Goal: Answer question/provide support

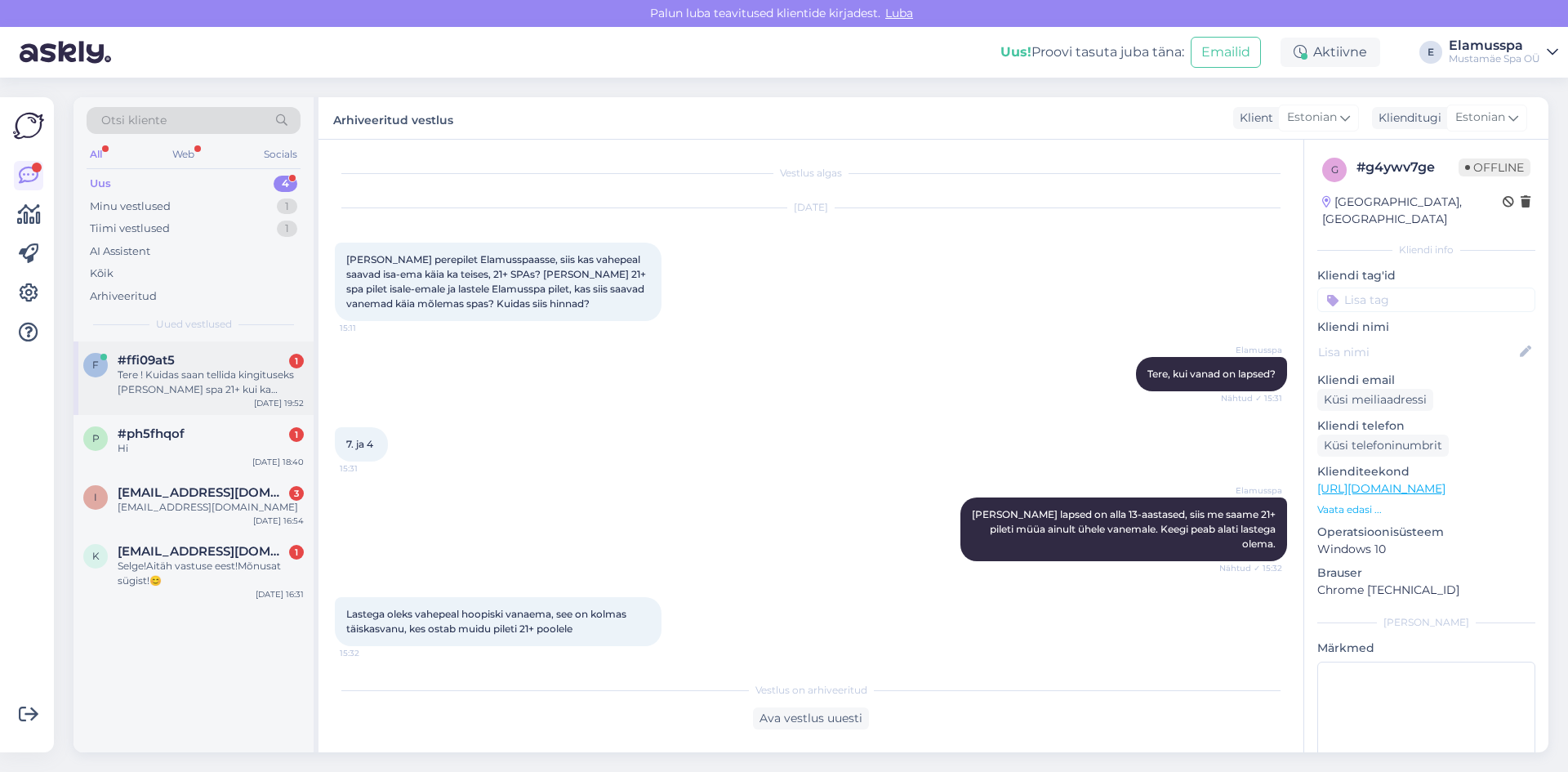
scroll to position [671, 0]
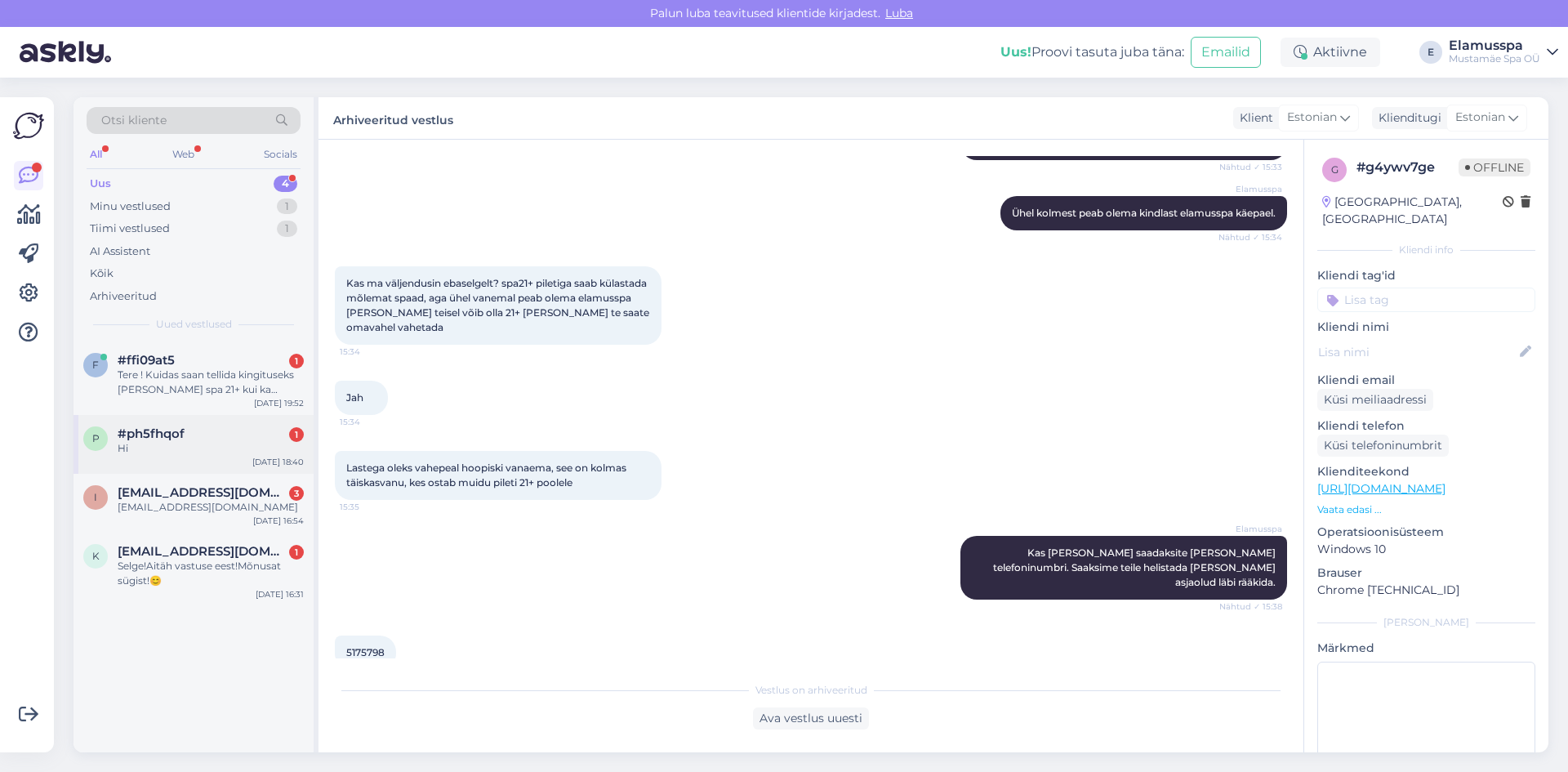
click at [225, 446] on div "Hi" at bounding box center [211, 449] width 186 height 15
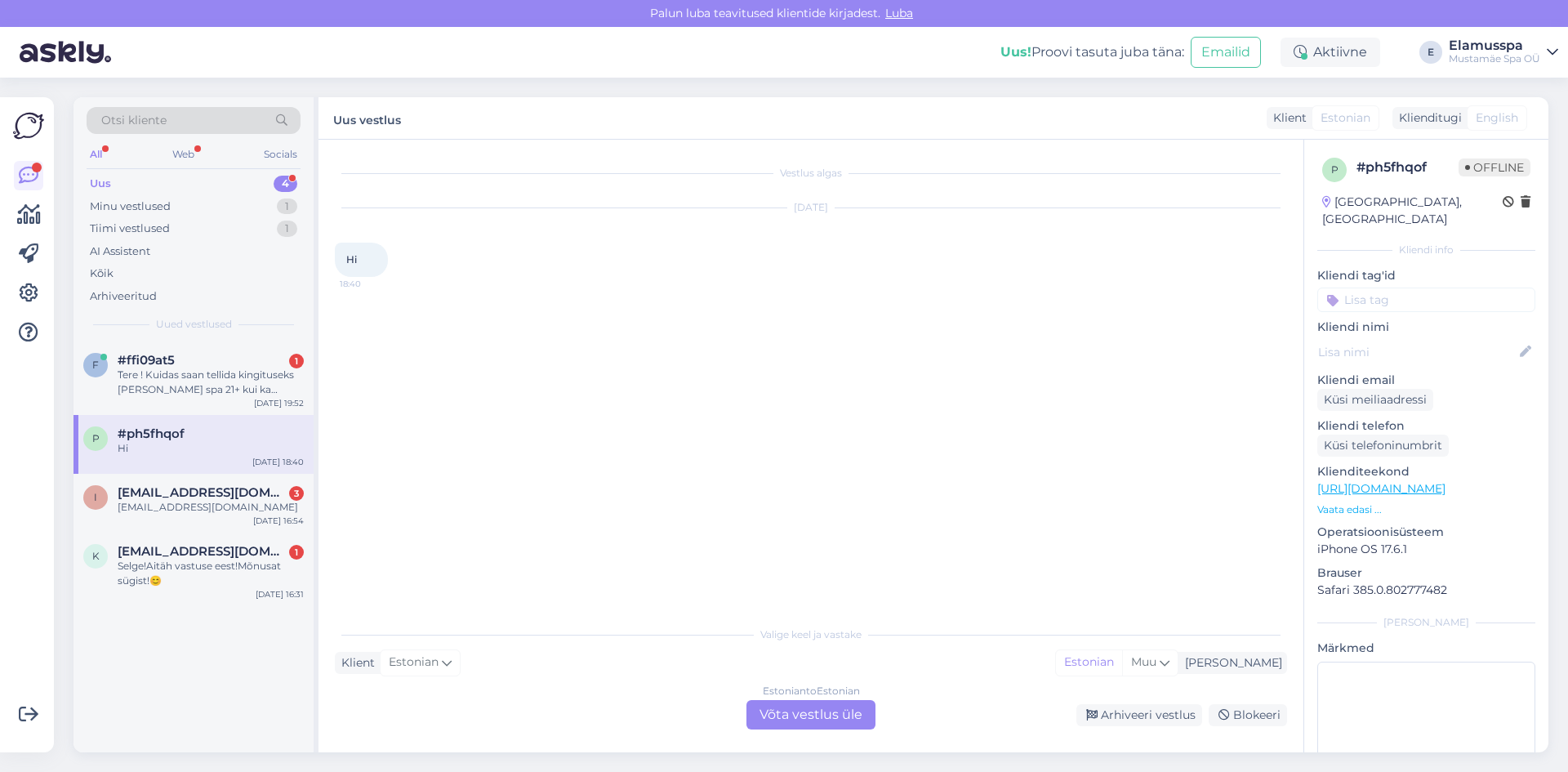
click at [780, 717] on div "Estonian to Estonian Võta vestlus üle" at bounding box center [811, 714] width 129 height 29
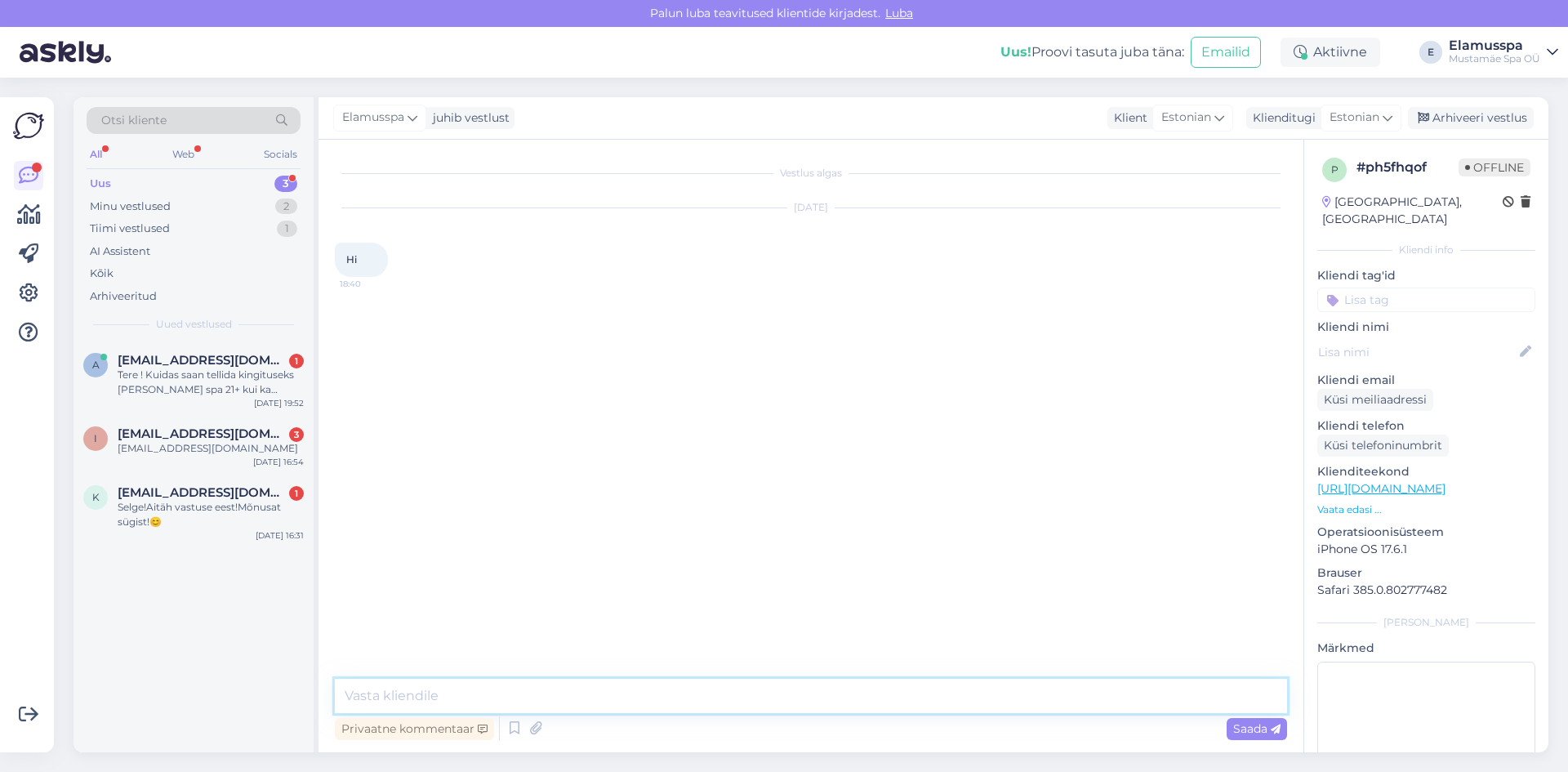
click at [712, 694] on textarea at bounding box center [811, 696] width 952 height 34
type textarea "Hello! How can we help you?"
click at [1247, 731] on span "Saada" at bounding box center [1256, 729] width 47 height 15
click at [1479, 127] on div "Arhiveeri vestlus" at bounding box center [1471, 118] width 126 height 22
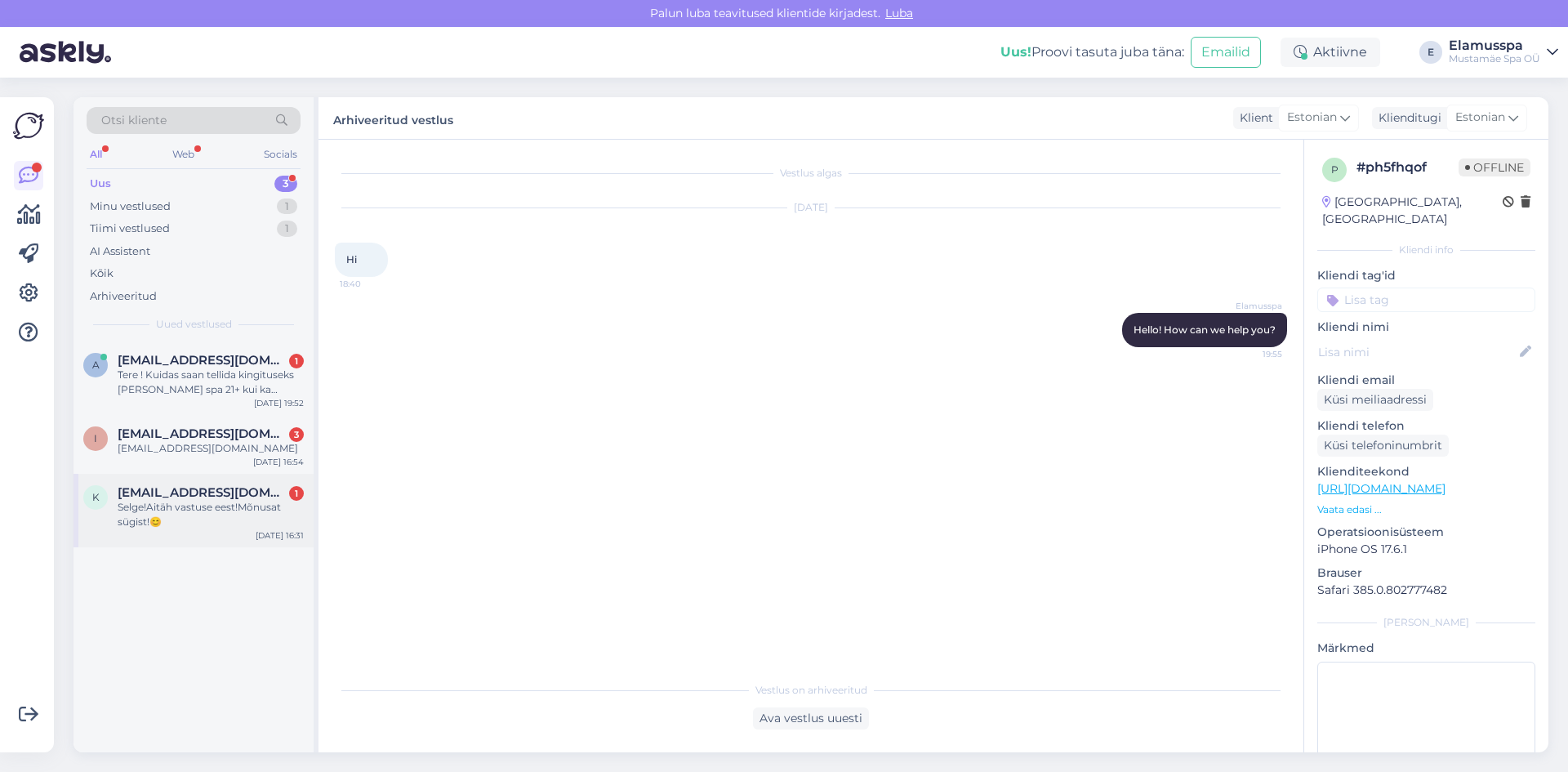
click at [249, 514] on div "Selge!Aitäh vastuse eest!Mõnusat sügist!😊" at bounding box center [211, 514] width 186 height 29
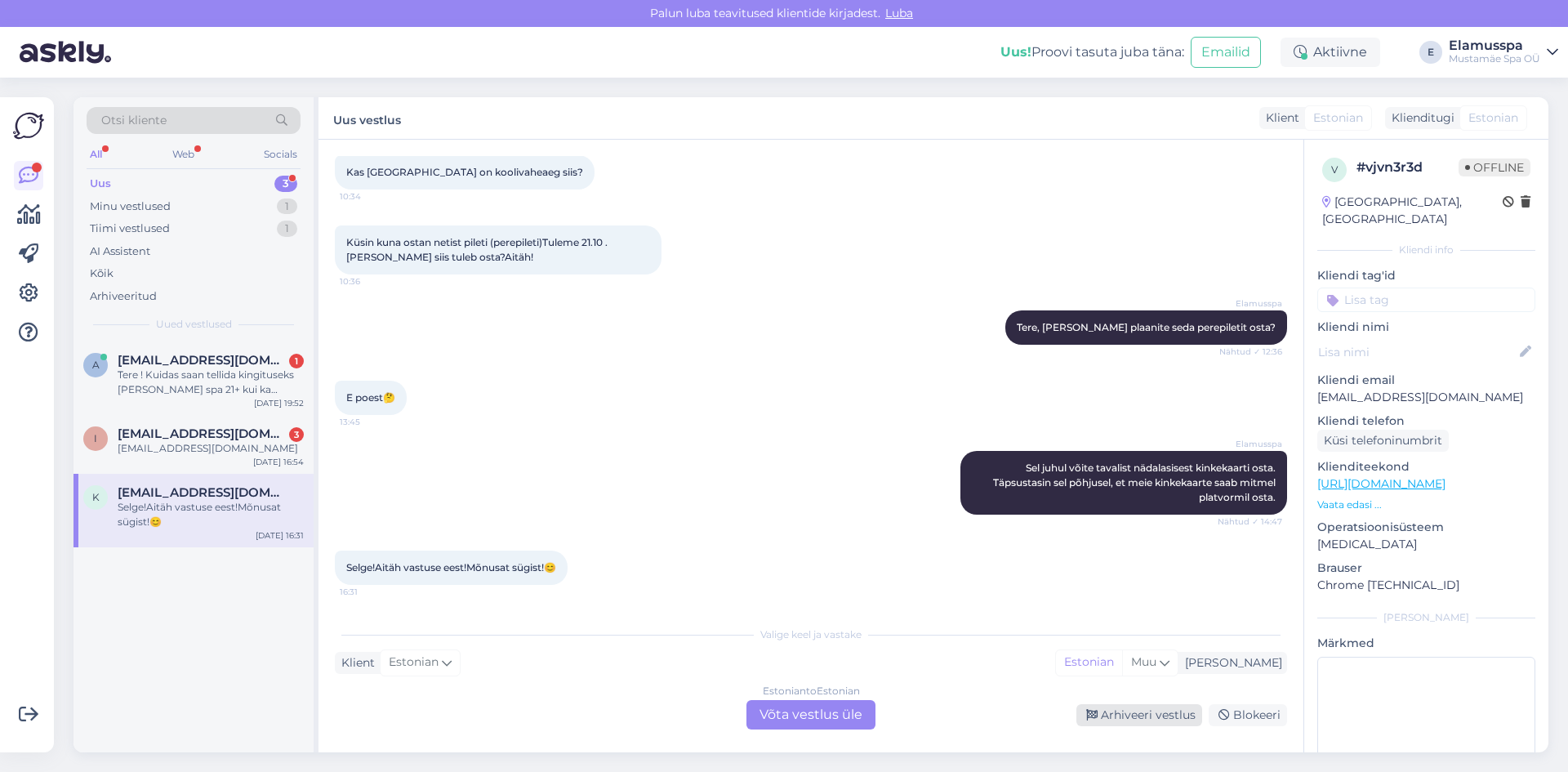
click at [1140, 705] on div "Arhiveeri vestlus" at bounding box center [1140, 715] width 126 height 22
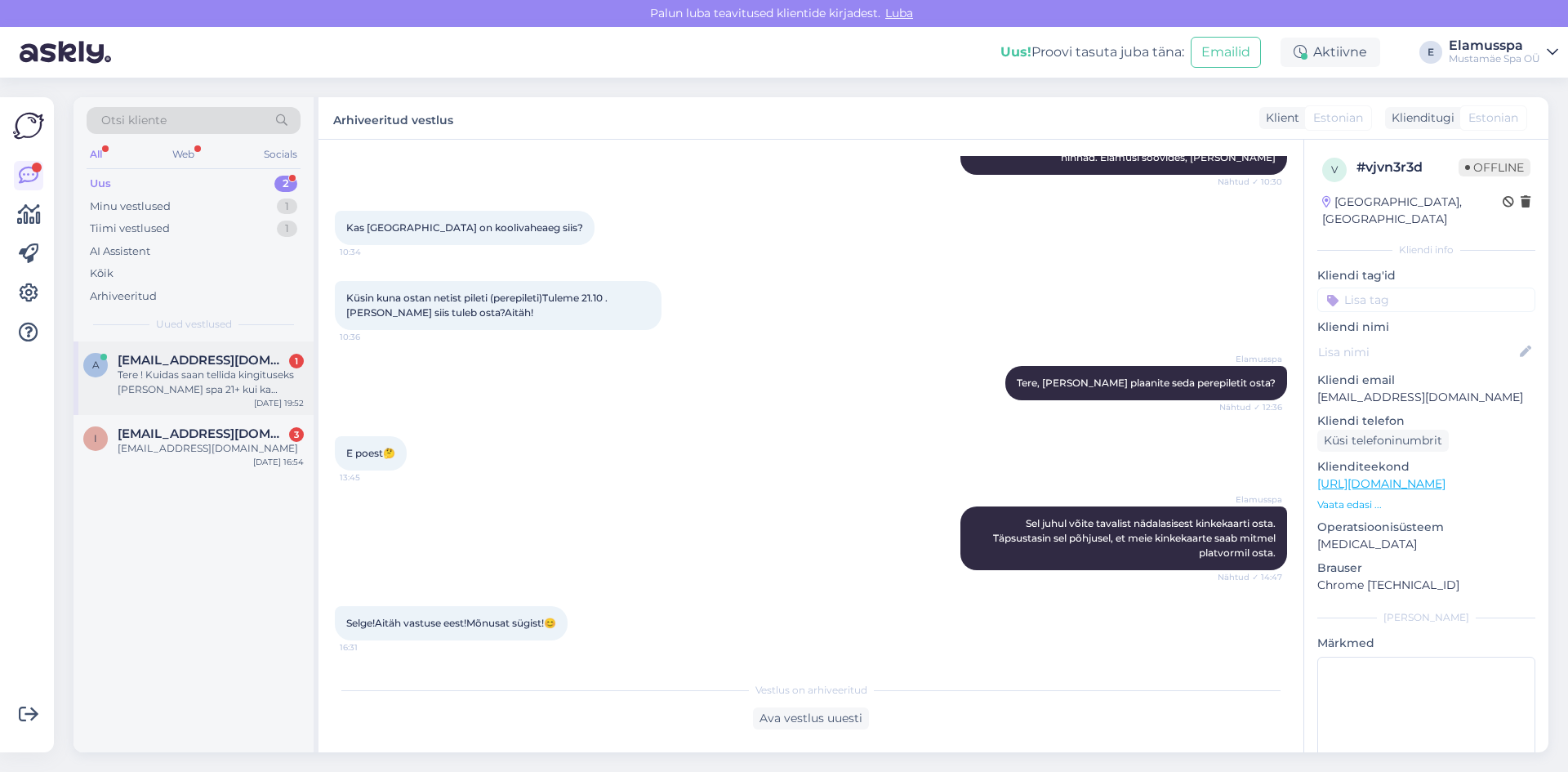
click at [263, 359] on div "[EMAIL_ADDRESS][DOMAIN_NAME] 1" at bounding box center [211, 361] width 186 height 15
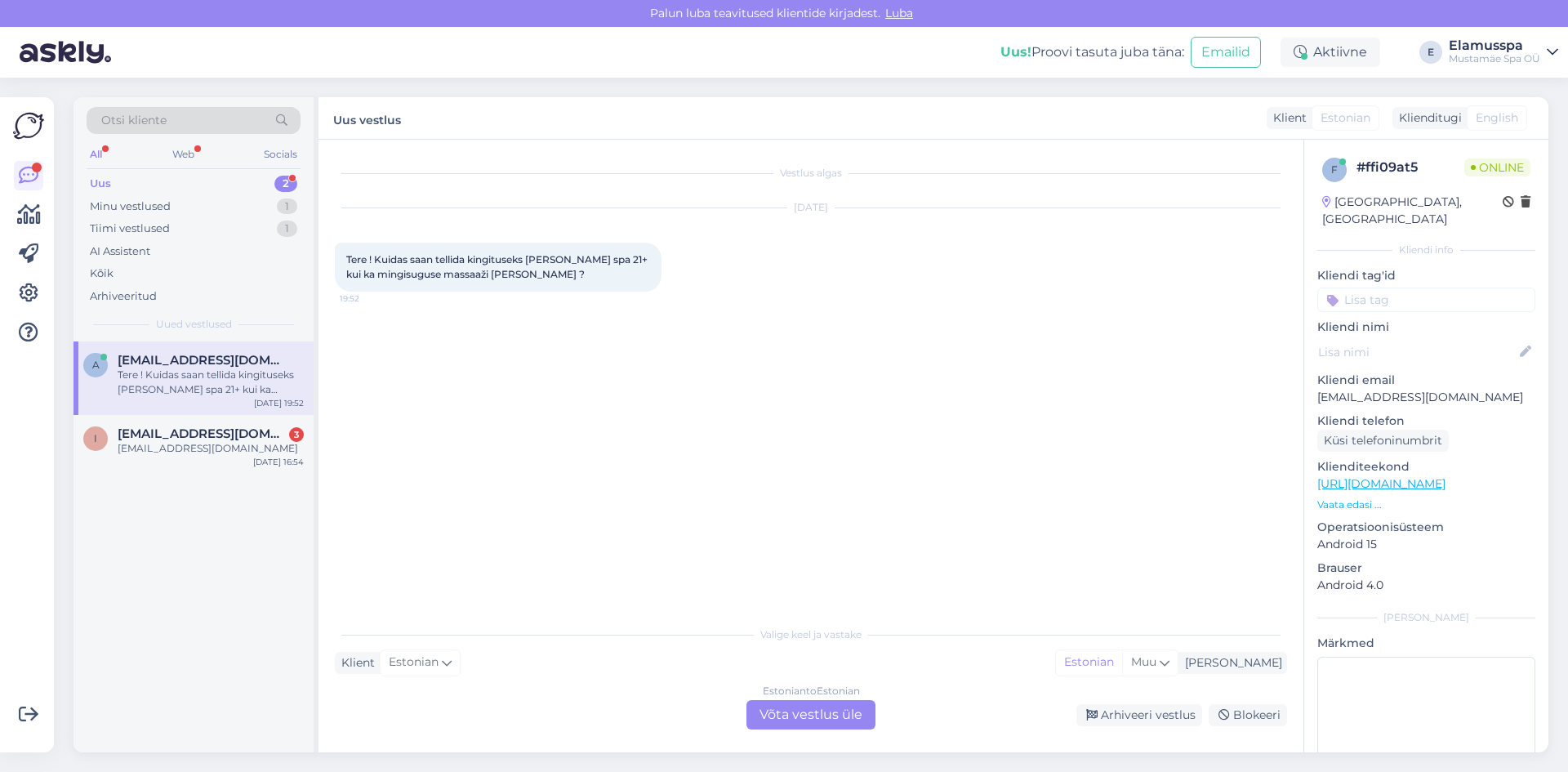
click at [803, 711] on div "Estonian to Estonian Võta vestlus üle" at bounding box center [811, 714] width 129 height 29
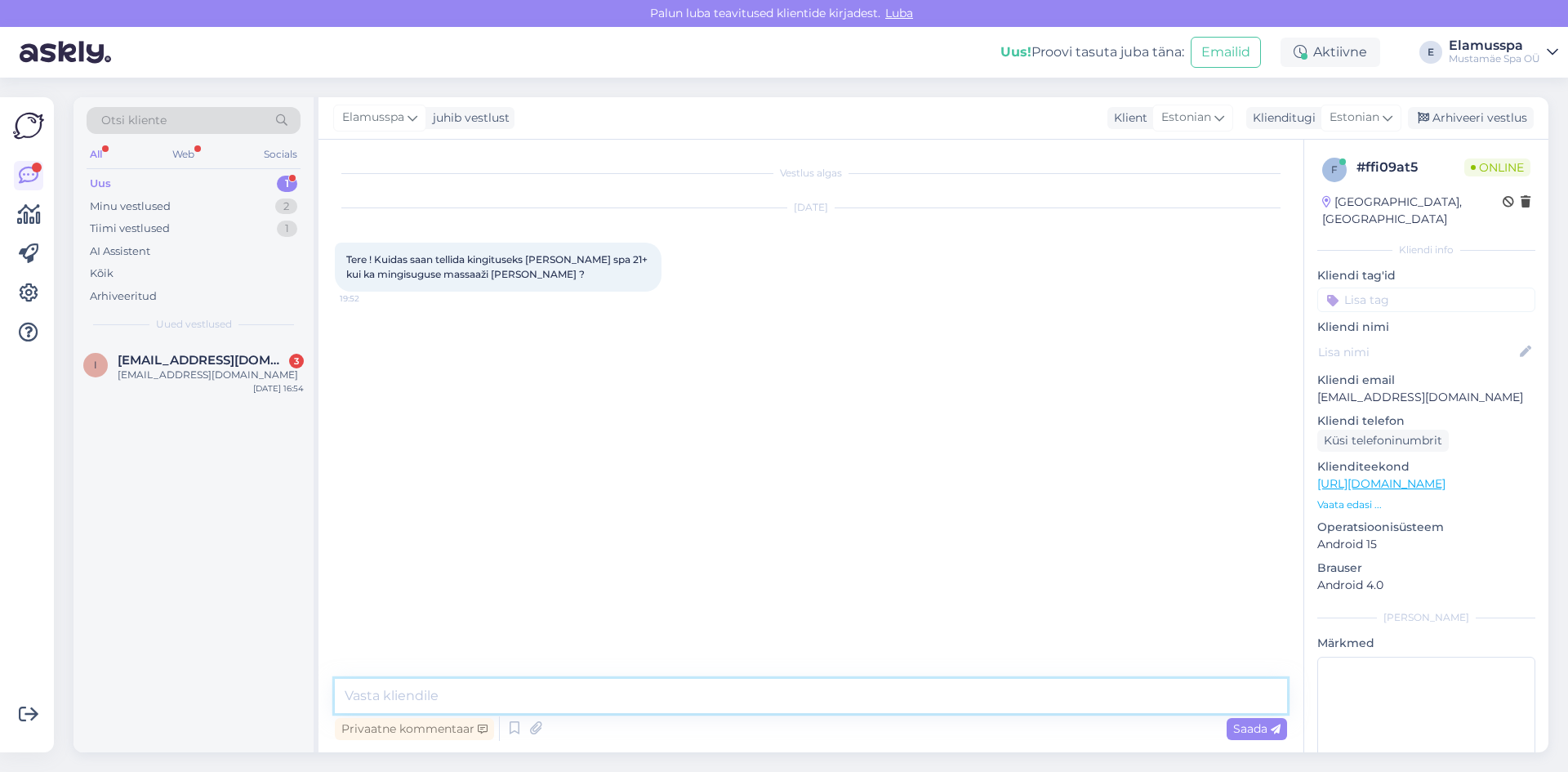
click at [800, 686] on textarea at bounding box center [811, 696] width 952 height 34
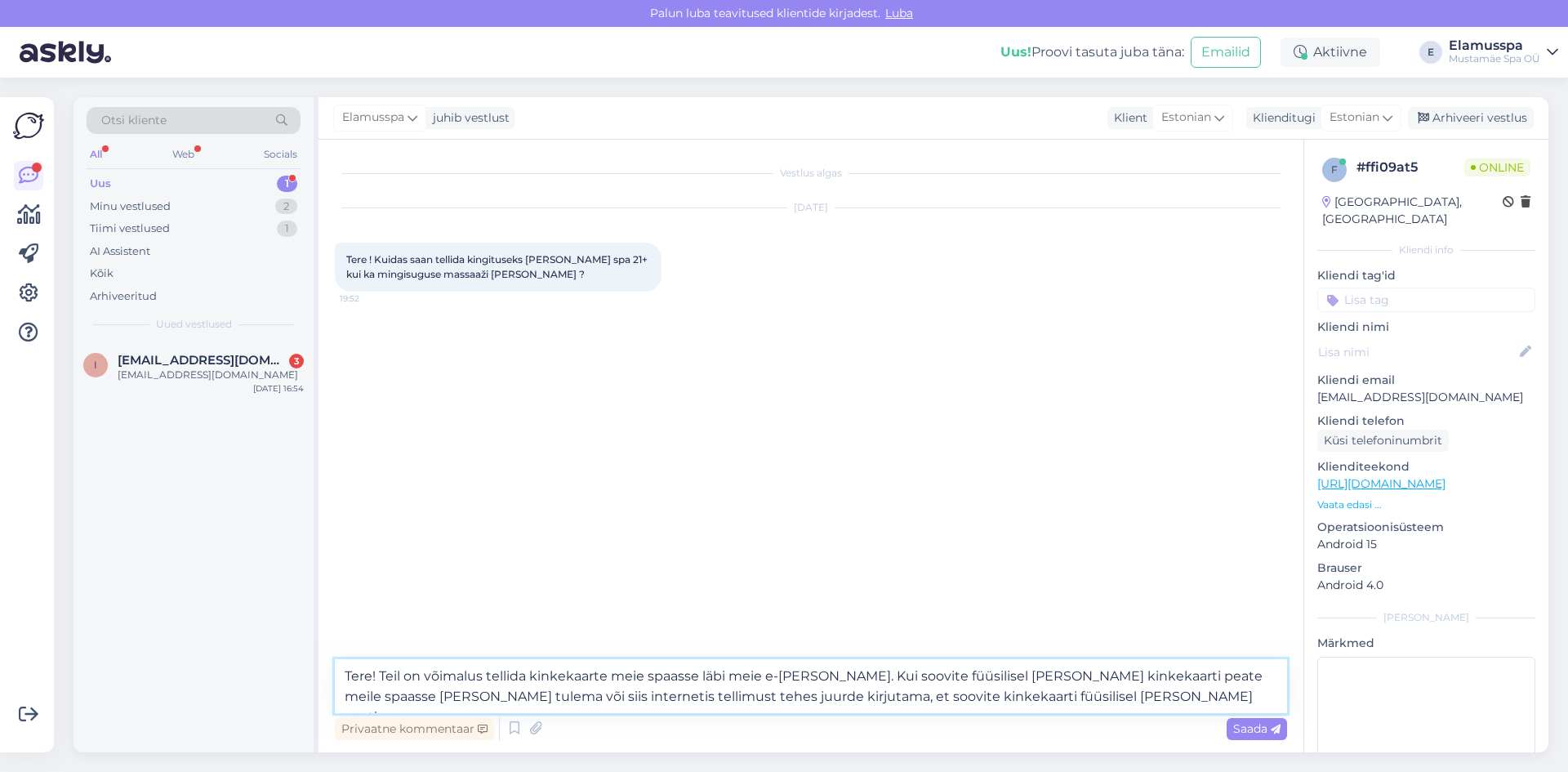
type textarea "Tere! Teil on võimalus tellida kinkekaarte meie spaasse läbi meie e-[PERSON_NAM…"
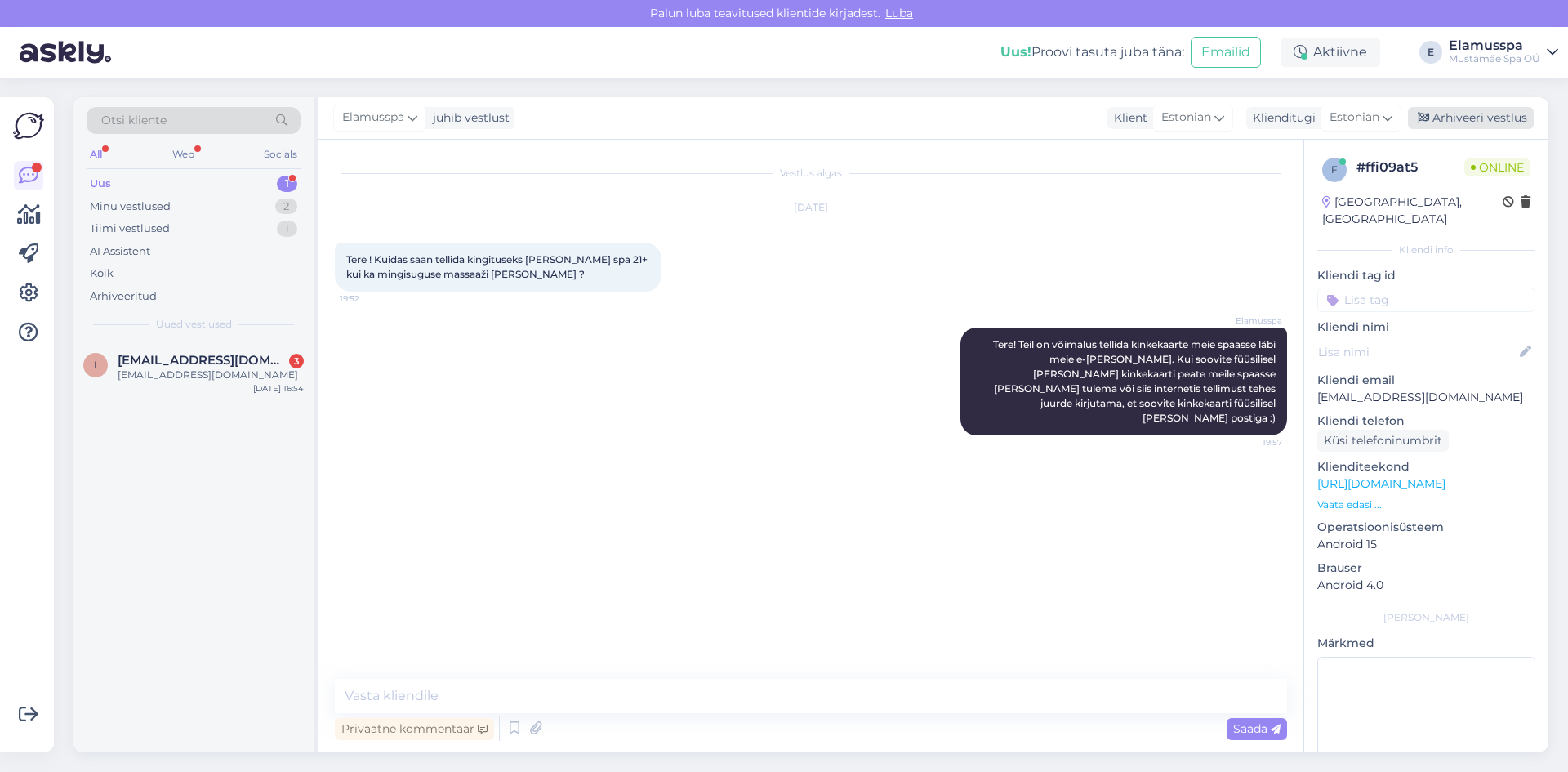
click at [1433, 123] on div "Arhiveeri vestlus" at bounding box center [1471, 118] width 126 height 22
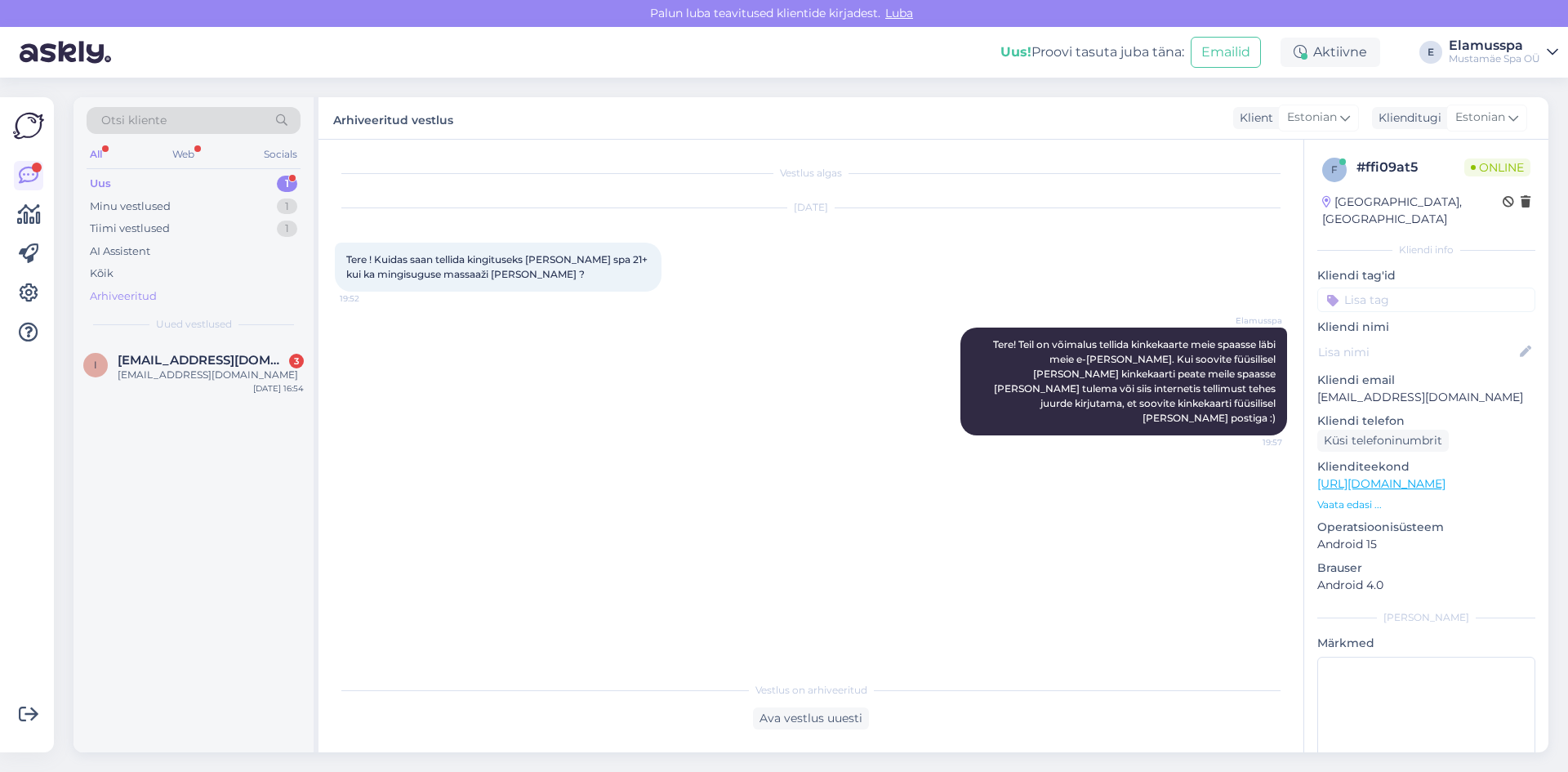
click at [148, 298] on div "Arhiveeritud" at bounding box center [123, 297] width 67 height 17
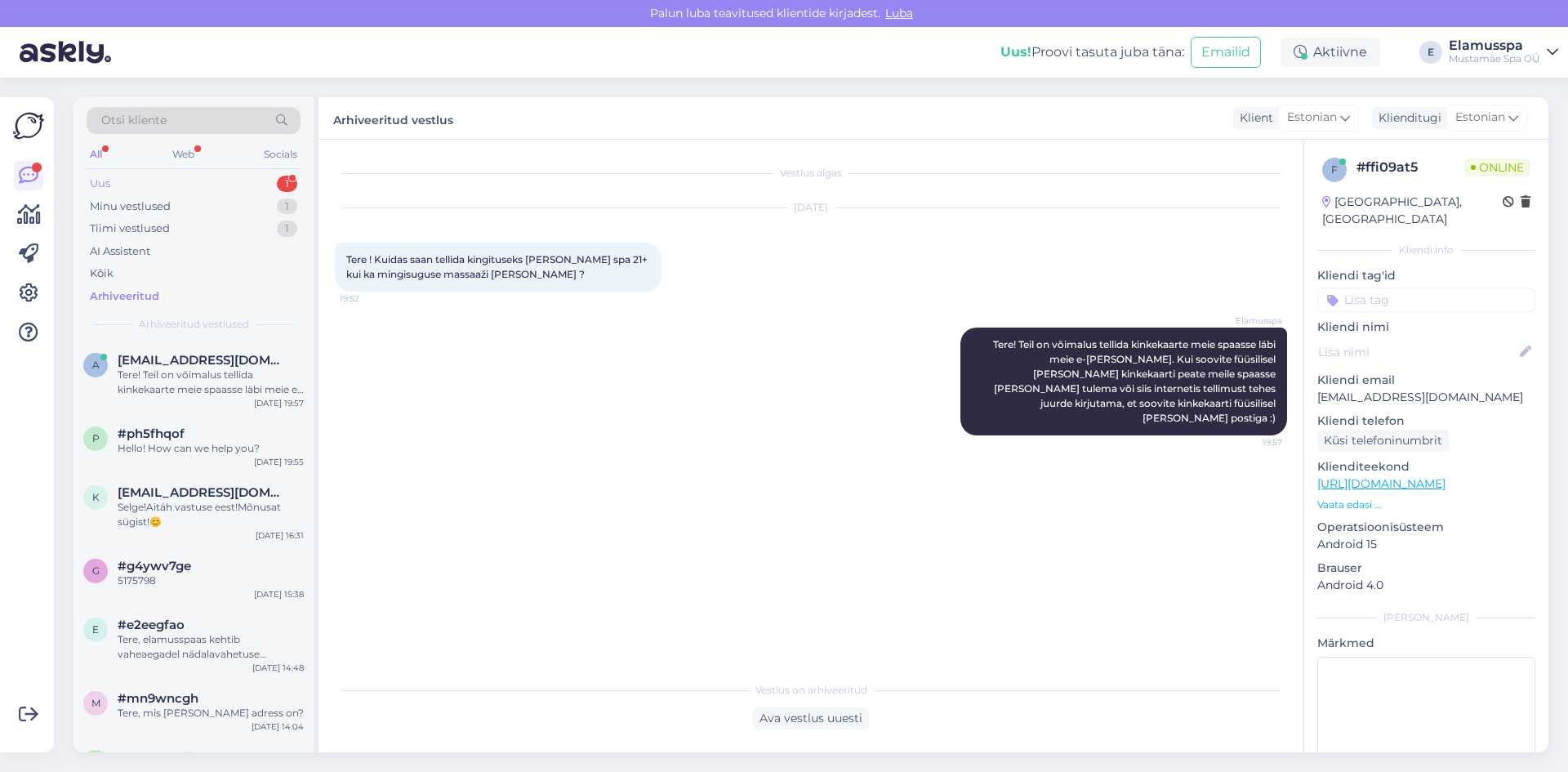
click at [134, 191] on div "Uus 1" at bounding box center [193, 184] width 214 height 23
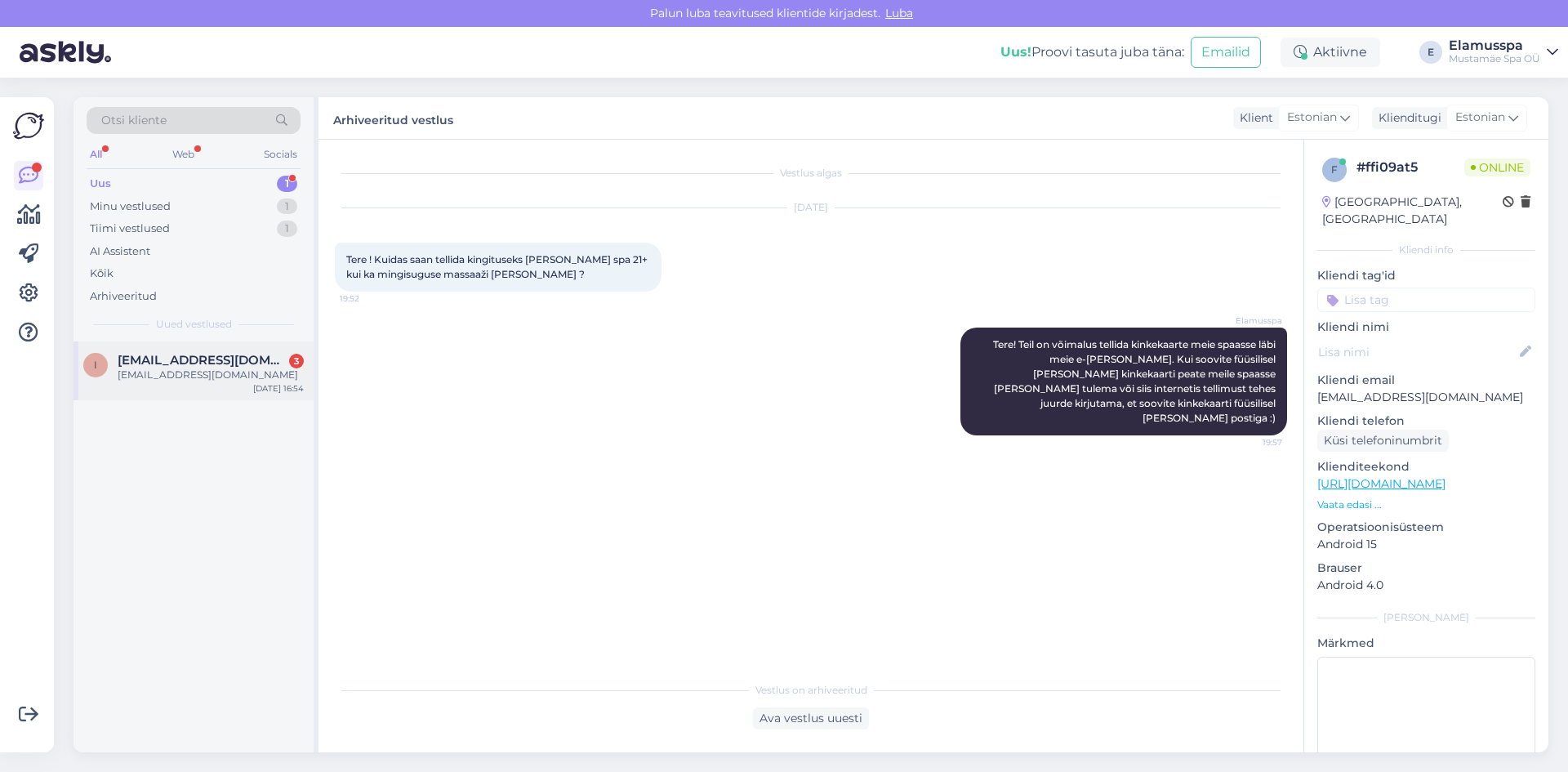
click at [172, 372] on div "[EMAIL_ADDRESS][DOMAIN_NAME]" at bounding box center [211, 375] width 186 height 15
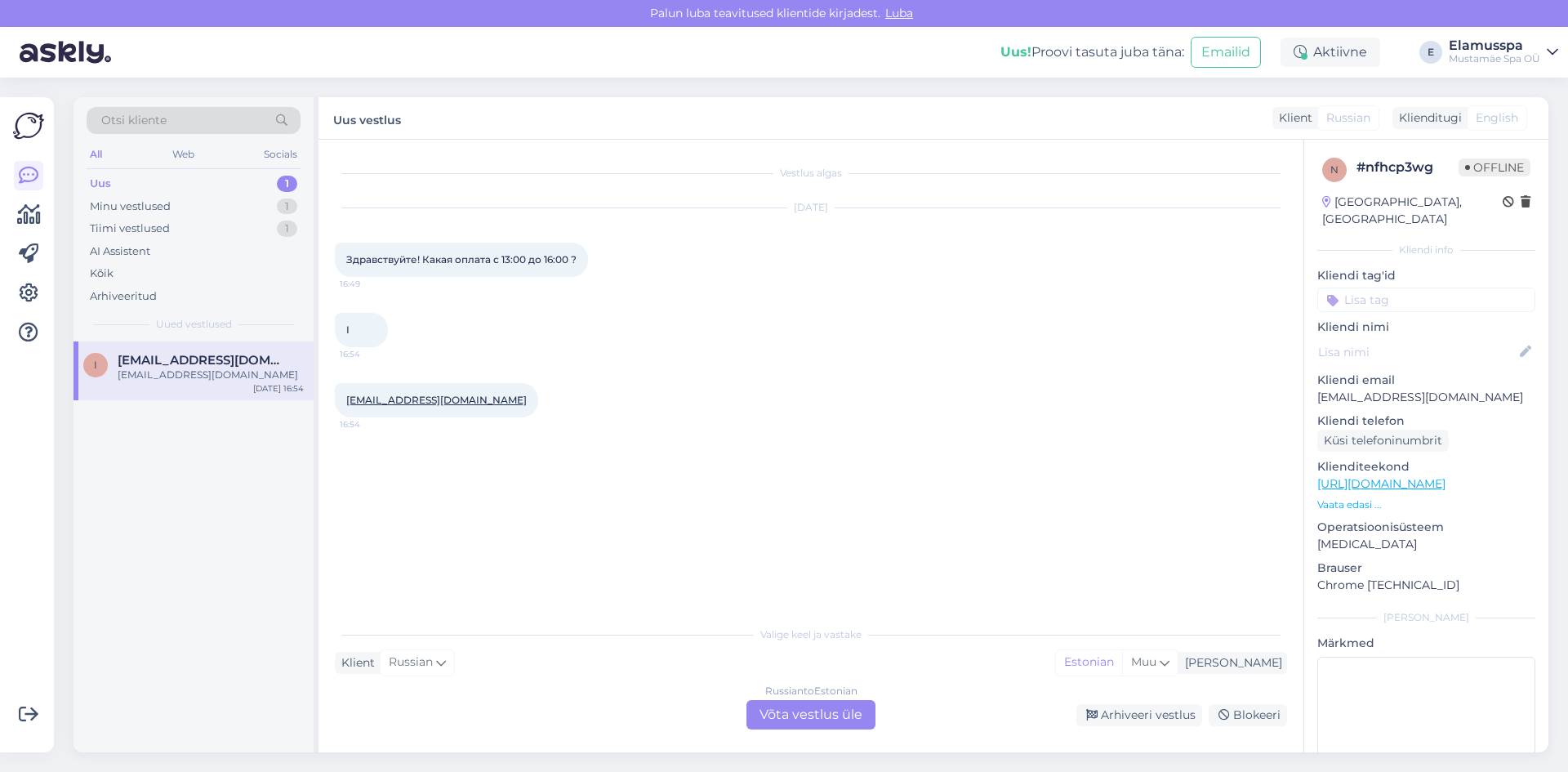
click at [861, 722] on div "Russian to Estonian Võta vestlus üle" at bounding box center [811, 714] width 129 height 29
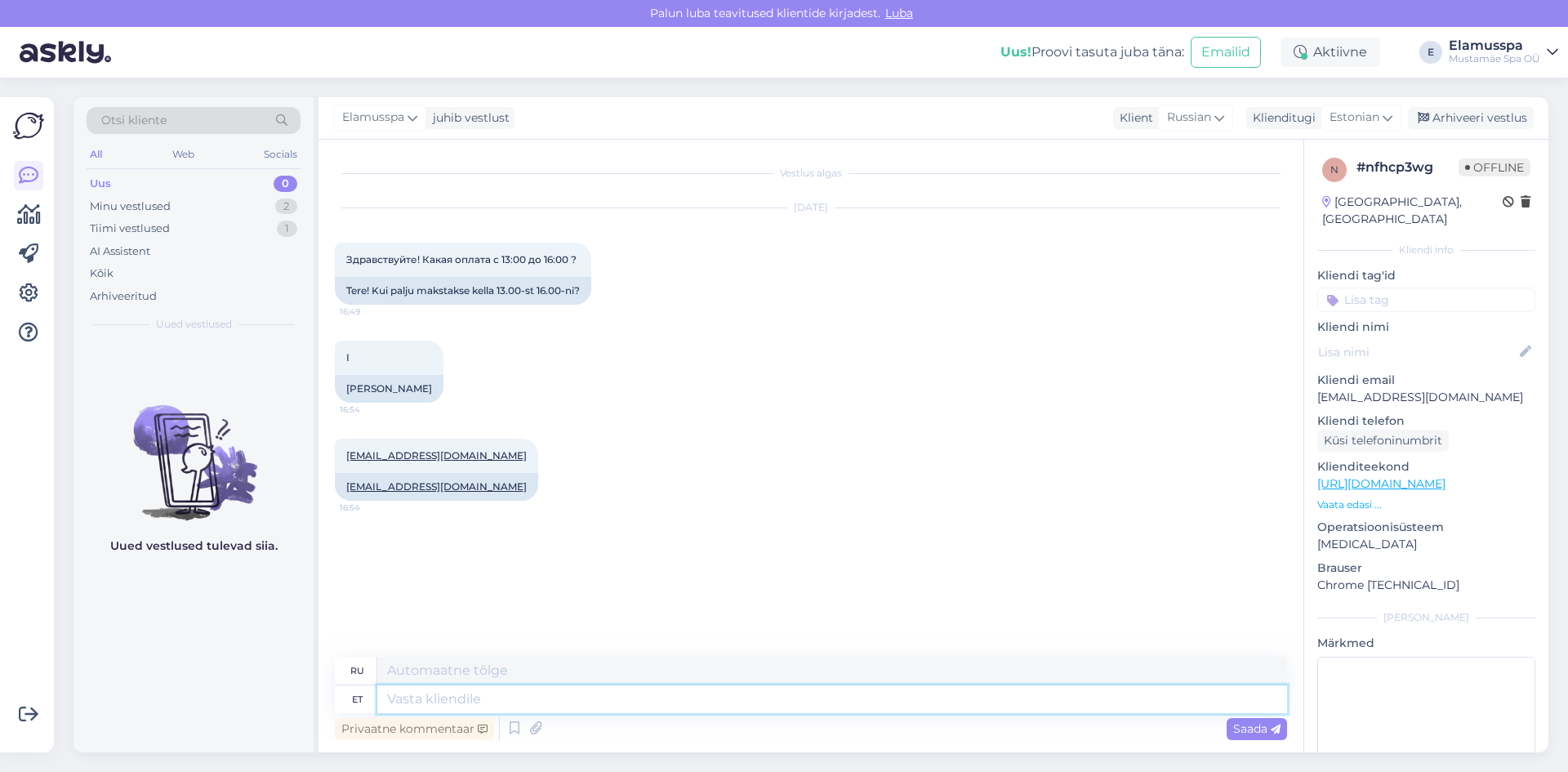
click at [706, 692] on textarea at bounding box center [832, 699] width 910 height 27
type textarea "Tere!"
type textarea "Привет!"
type textarea "Tere! Nädala"
type textarea "Привет! Еженедельно"
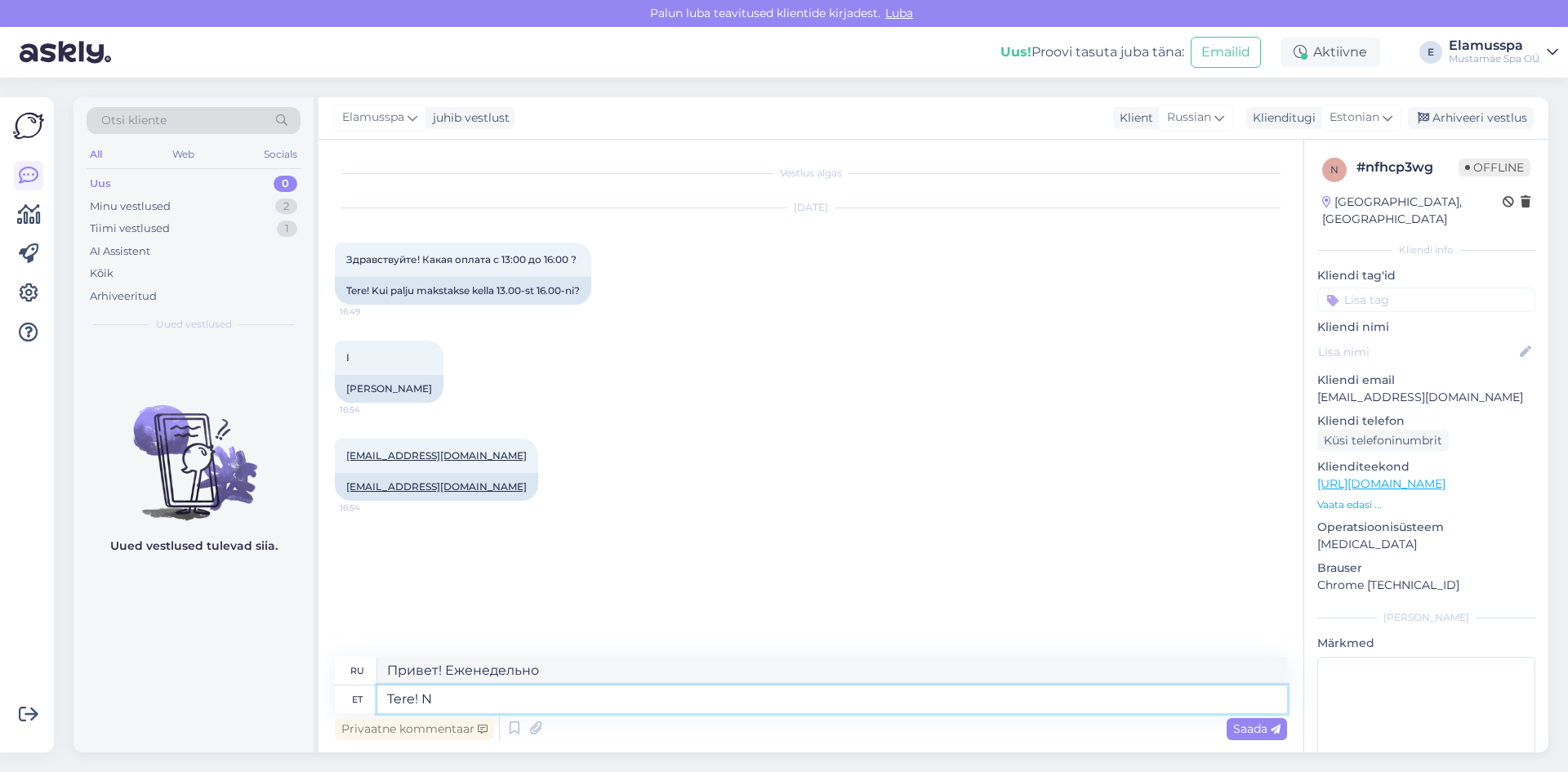
type textarea "Tere!"
type textarea "Привет!"
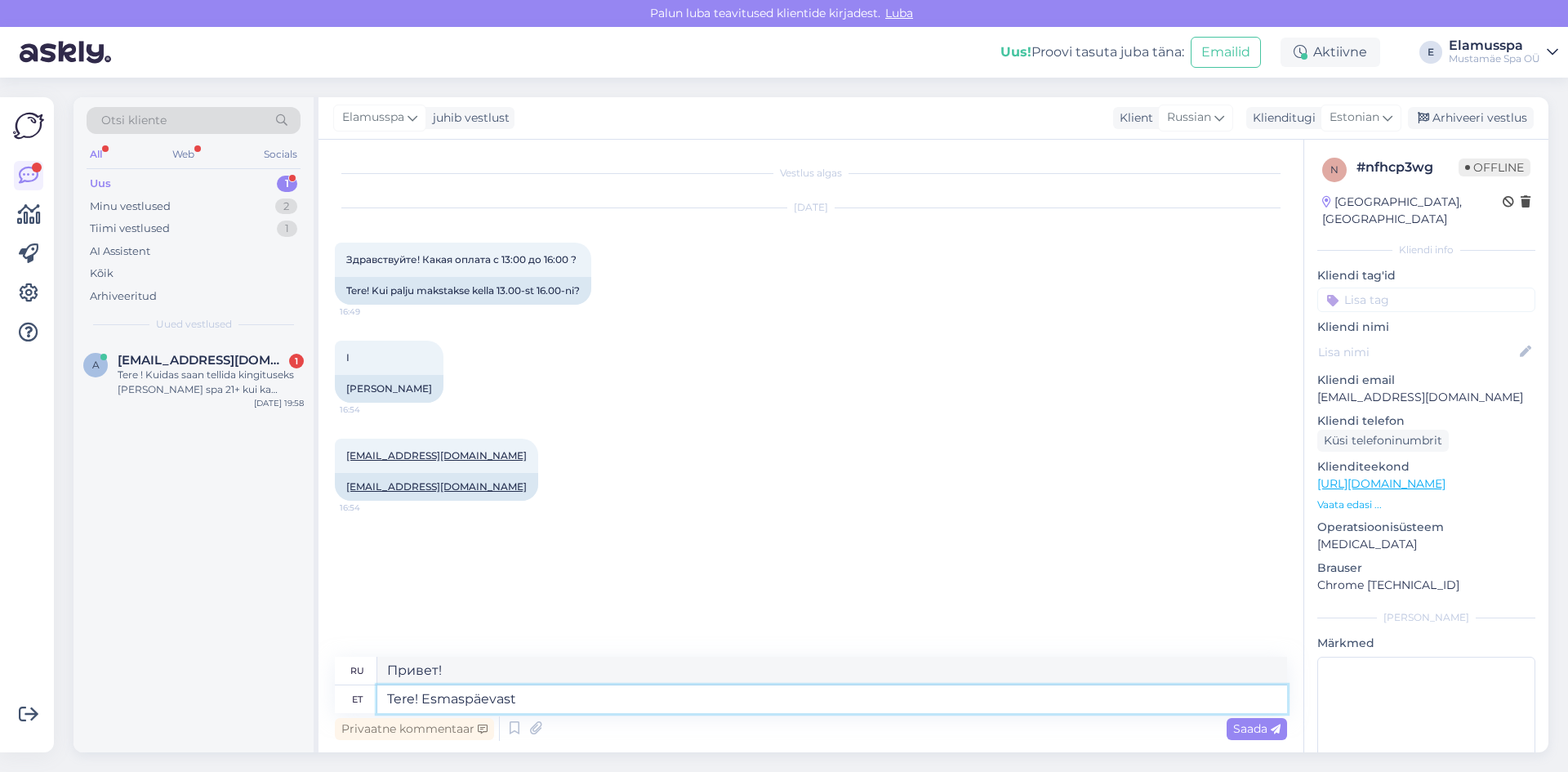
type textarea "Tere! Esmaspäevast"
type textarea "Привет! С понедельника."
type textarea "Tere! Esmaspäev-"
type textarea "Привет! Понедельник-"
type textarea "Tere! Esmaspäev- Reede a"
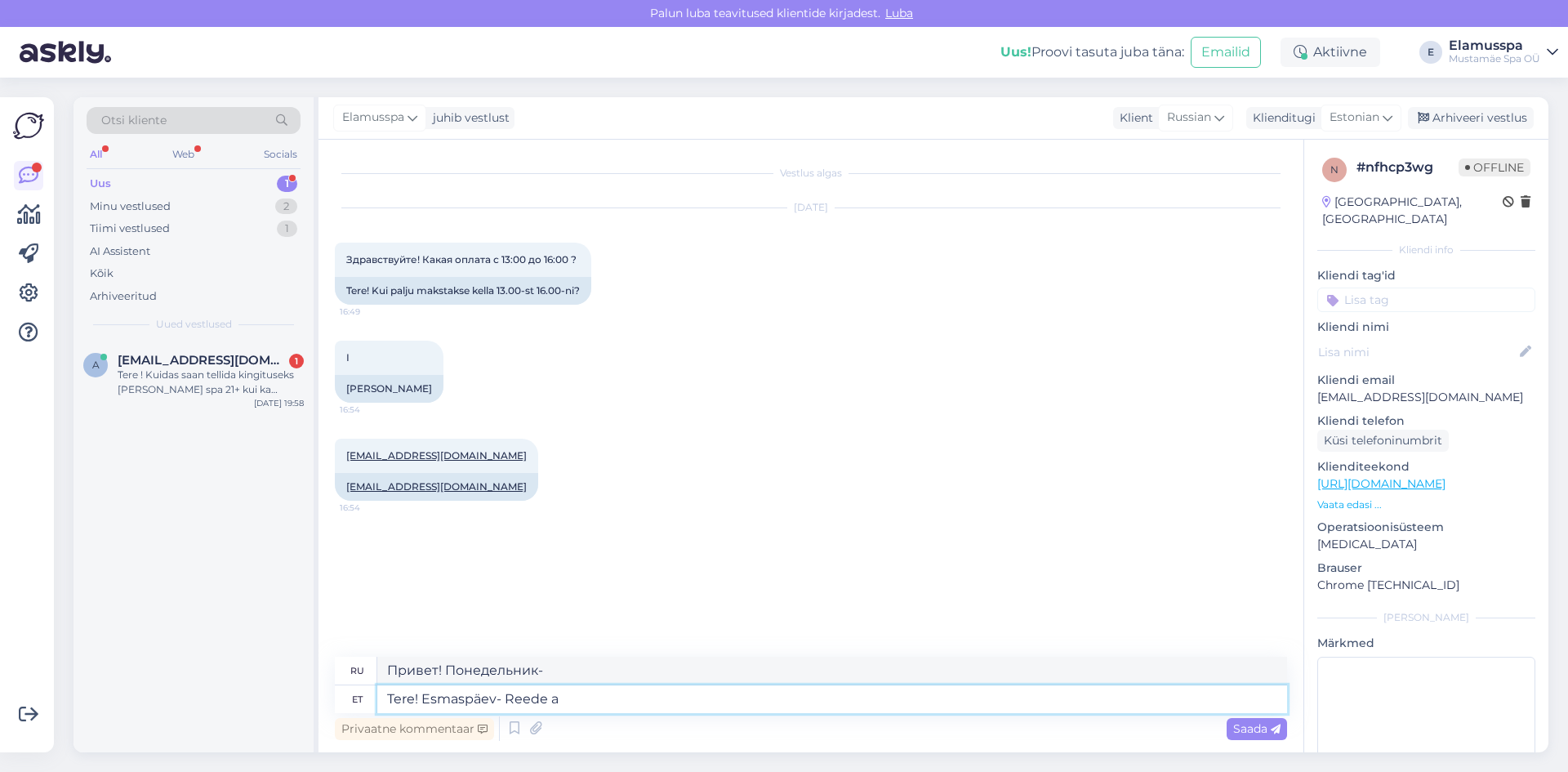
type textarea "Привет! Понедельник-пятница"
type textarea "Tere! Esmaspäev- Reede maksab"
type textarea "Здравствуйте! Понедельник-пятница оплачиваемый."
type textarea "Tere! Esmaspäev- Reede maksab Elamus s"
type textarea "Привет! С понедельника по пятницу платит [PERSON_NAME]."
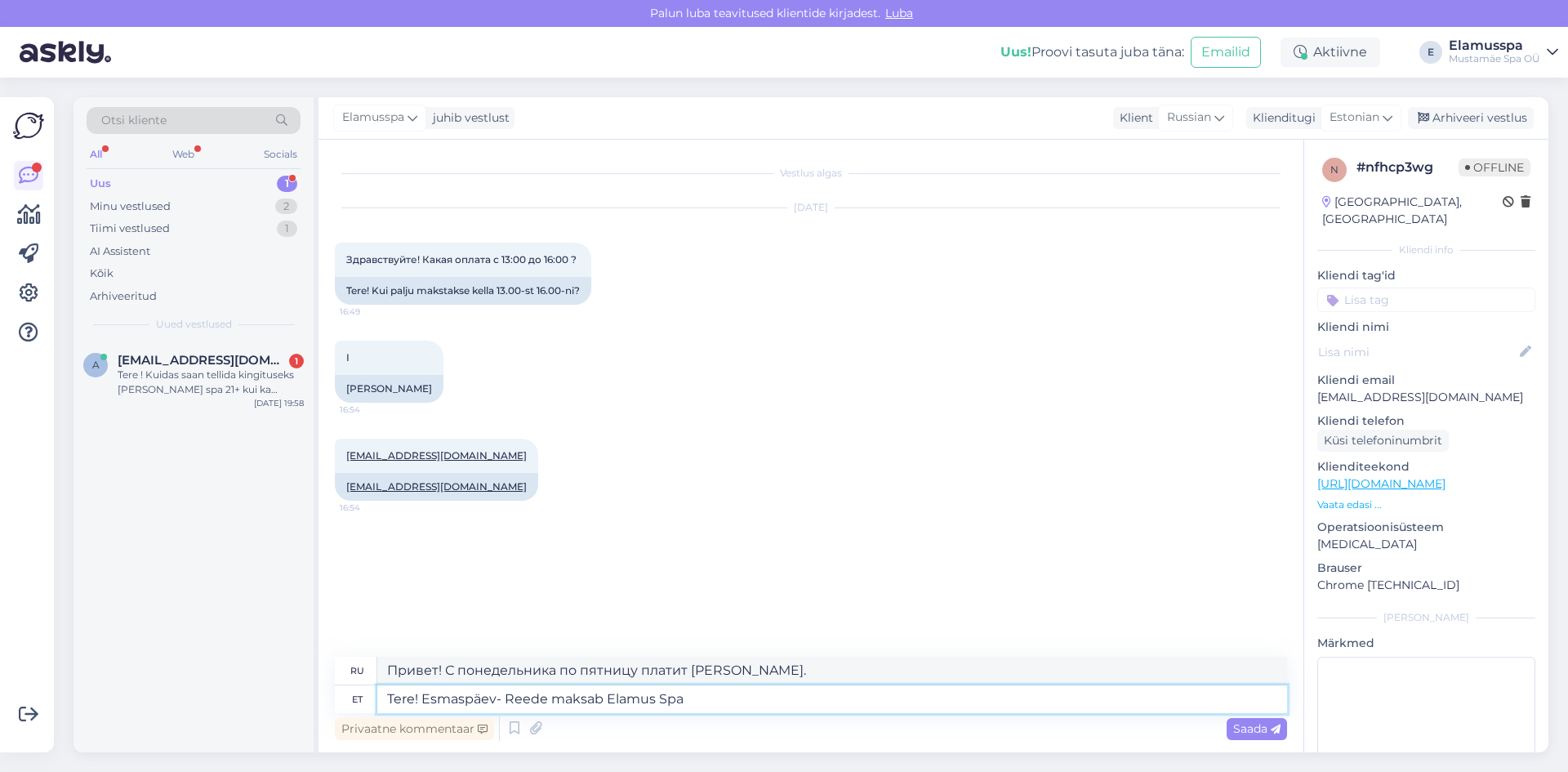
type textarea "Tere! Esmaspäev- Reede maksab Elamus Spa"
type textarea "Здравствуйте! В Elamus Spa с понедельника по пятницу оплата."
type textarea "Tere! Esmaspäev- Reede maksab Elamus Spa pilet me"
type textarea "Здравствуйте! Билет в Elamus Spa с понедельника по пятницу оплачен."
type textarea "Tere! Esmaspäev- Reede maksab Elamus Spa [PERSON_NAME]"
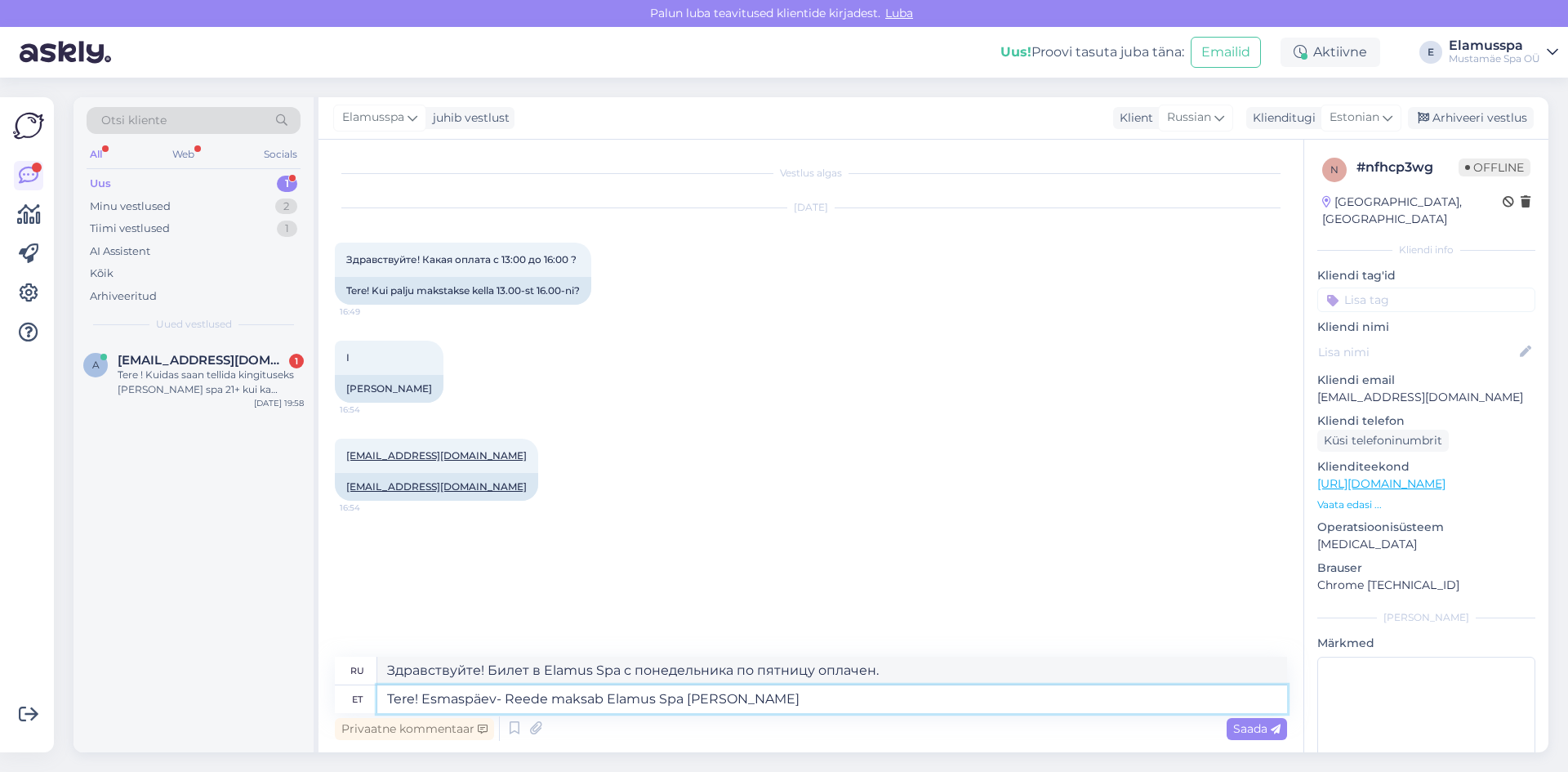
type textarea "Здравствуйте! С понедельника по пятницу входной билет в Elamus Spa оплачивается…"
drag, startPoint x: 791, startPoint y: 711, endPoint x: 359, endPoint y: 721, distance: 432.1
click at [359, 721] on div "ru Здравствуйте! С понедельника по пятницу входной билет в Elamus Spa оплачивае…" at bounding box center [811, 700] width 952 height 87
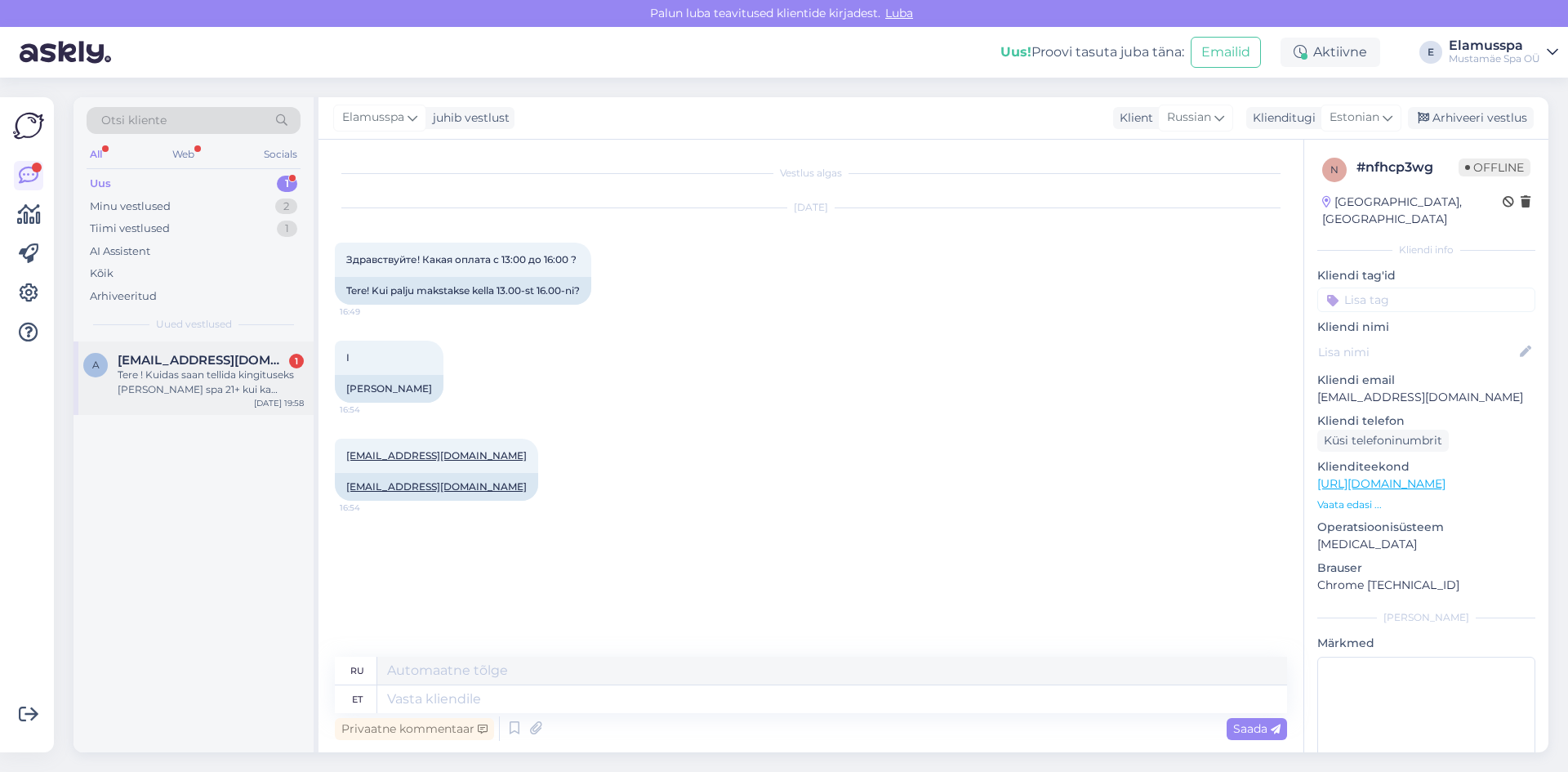
click at [158, 397] on div "a [EMAIL_ADDRESS][DOMAIN_NAME] 1 Tere ! Kuidas saan tellida kingituseks [PERSON…" at bounding box center [194, 378] width 240 height 74
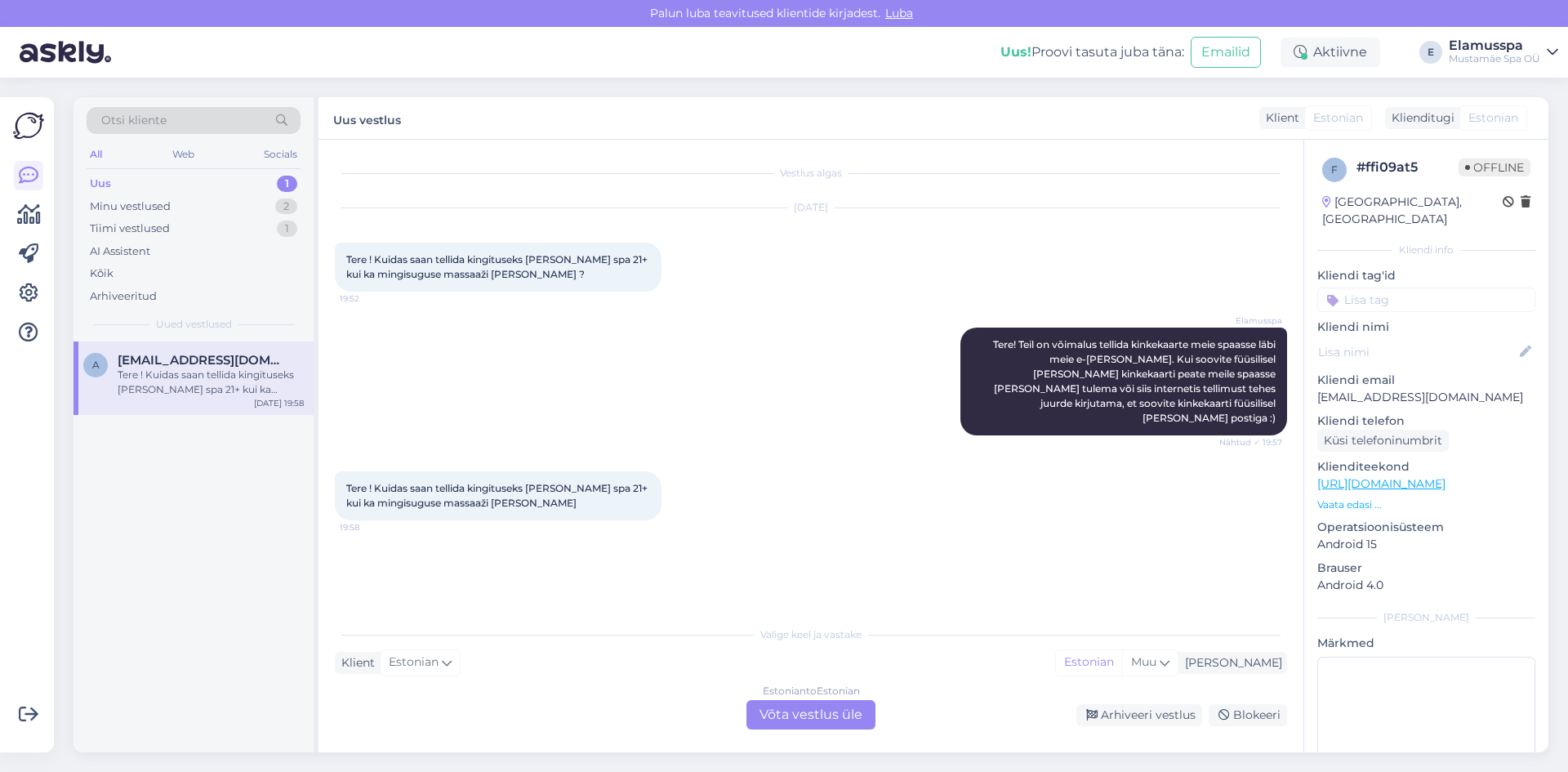
click at [820, 708] on div "Estonian to Estonian Võta vestlus üle" at bounding box center [811, 714] width 129 height 29
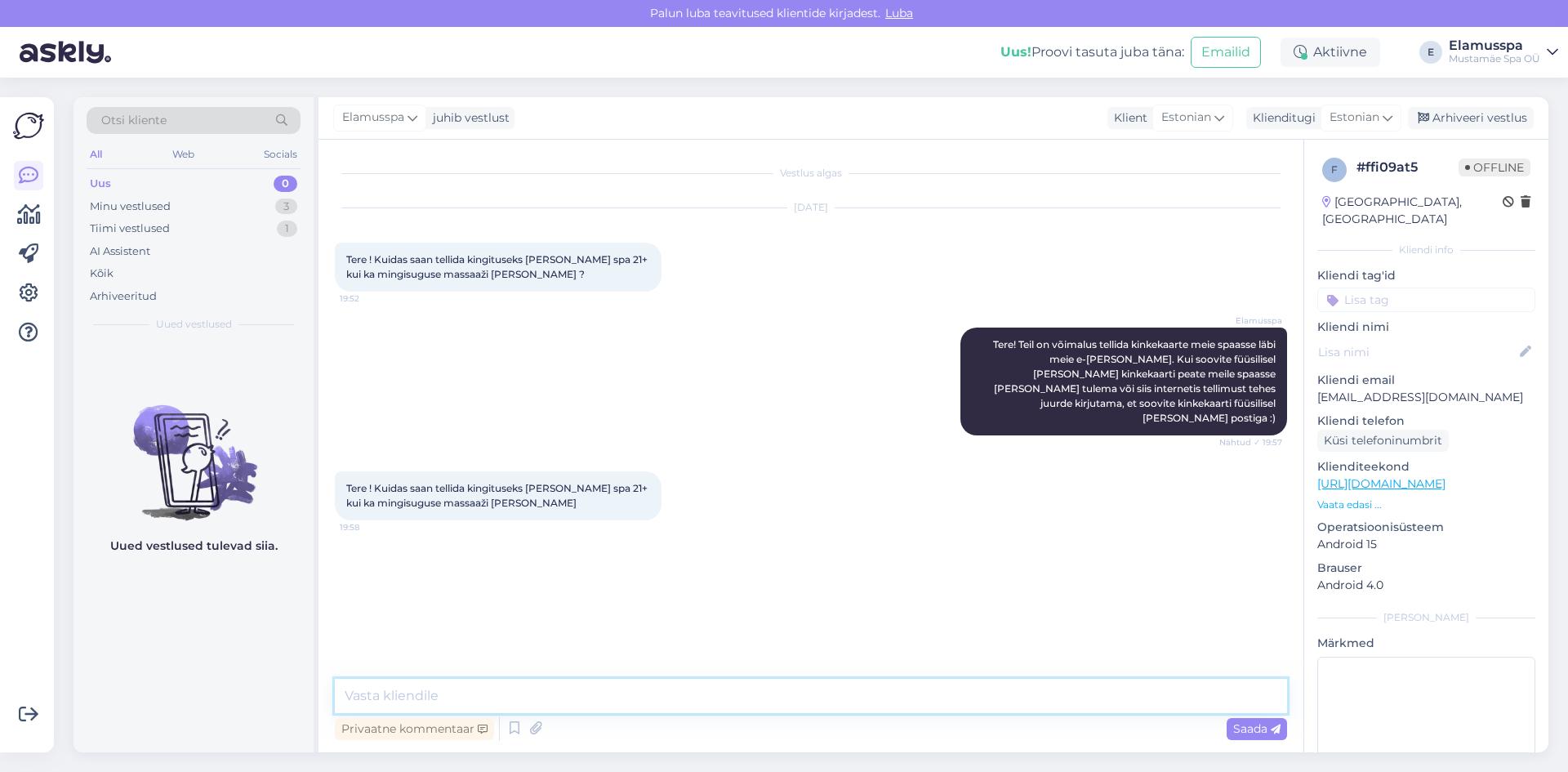
click at [818, 697] on textarea at bounding box center [811, 696] width 952 height 34
